Goal: Information Seeking & Learning: Learn about a topic

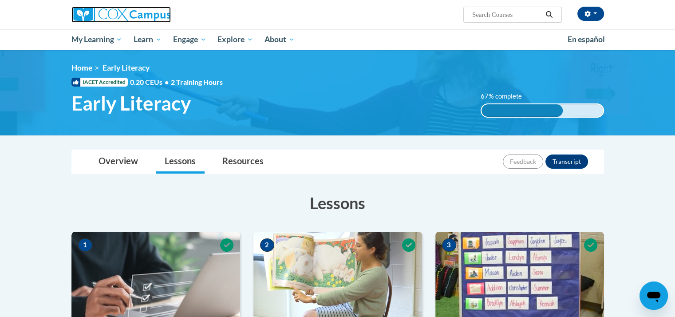
click at [83, 12] on img at bounding box center [120, 15] width 99 height 16
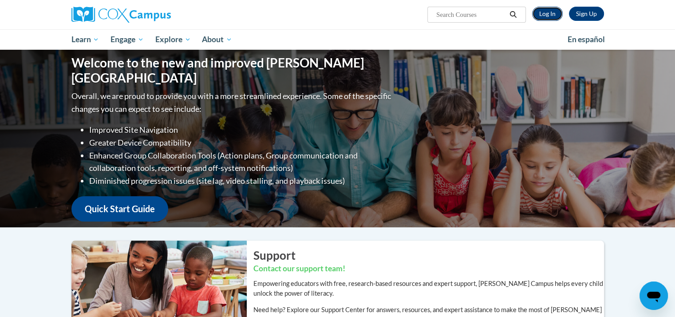
click at [548, 14] on link "Log In" at bounding box center [547, 14] width 31 height 14
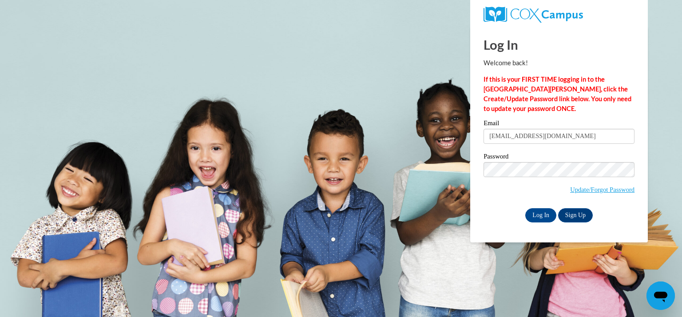
type input "stmartins@kmsd.edu"
click at [525, 208] on input "Log In" at bounding box center [540, 215] width 31 height 14
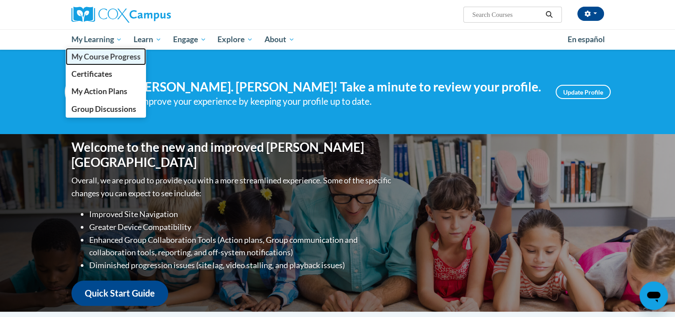
click at [91, 54] on span "My Course Progress" at bounding box center [105, 56] width 69 height 9
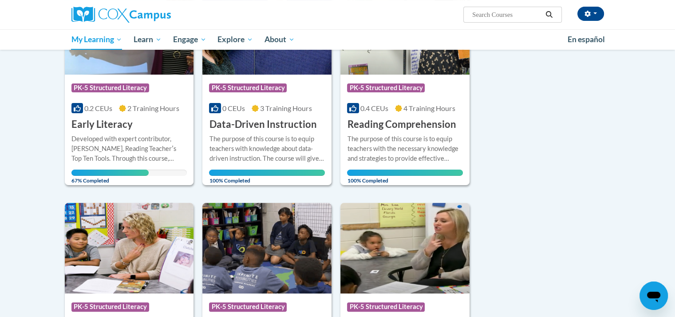
scroll to position [133, 0]
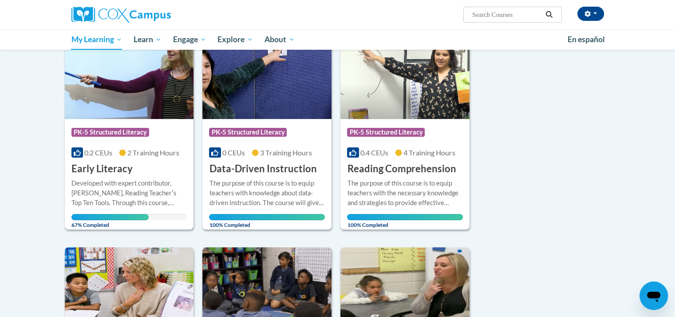
click at [122, 172] on h3 "Early Literacy" at bounding box center [101, 169] width 61 height 14
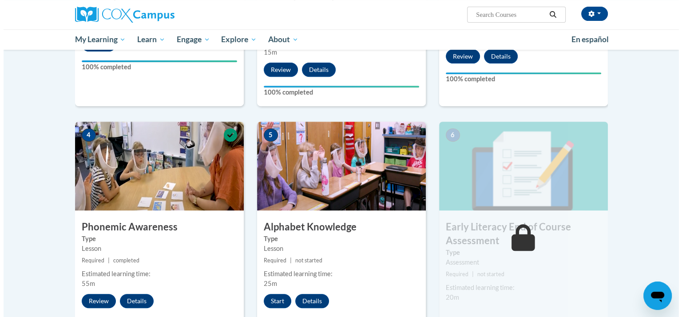
scroll to position [399, 0]
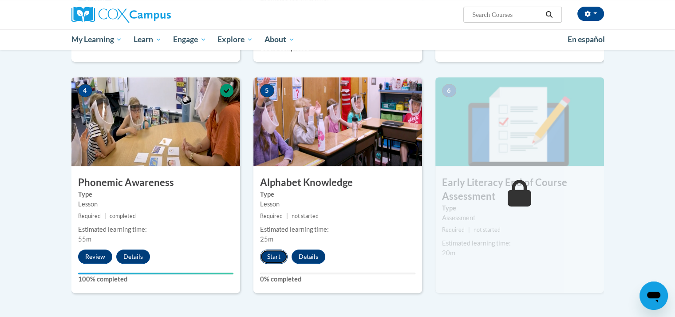
click at [272, 256] on button "Start" at bounding box center [274, 256] width 28 height 14
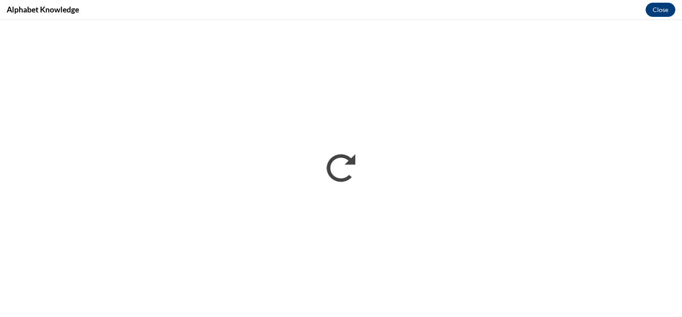
scroll to position [0, 0]
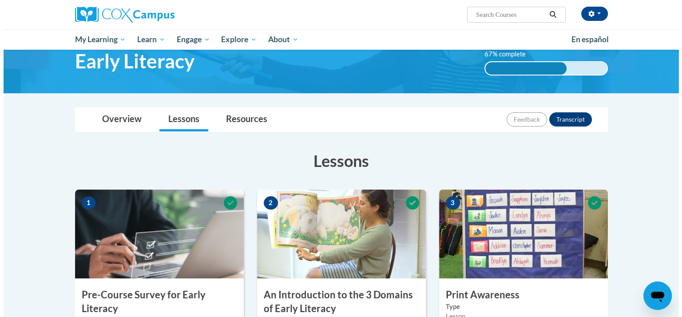
scroll to position [399, 0]
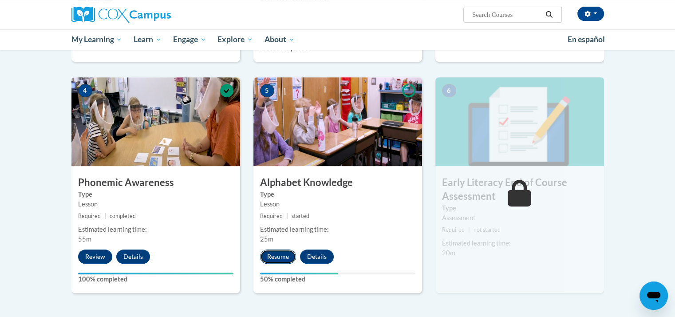
click at [278, 257] on button "Resume" at bounding box center [278, 256] width 36 height 14
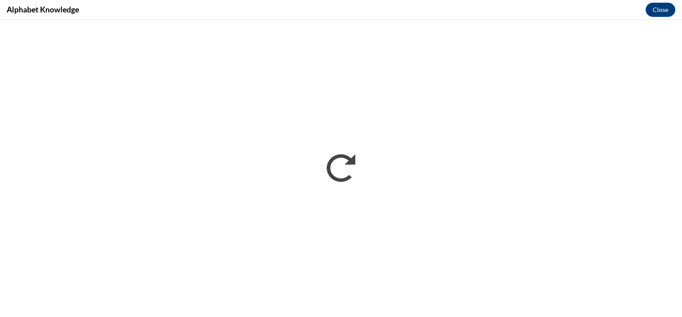
scroll to position [0, 0]
